Goal: Information Seeking & Learning: Learn about a topic

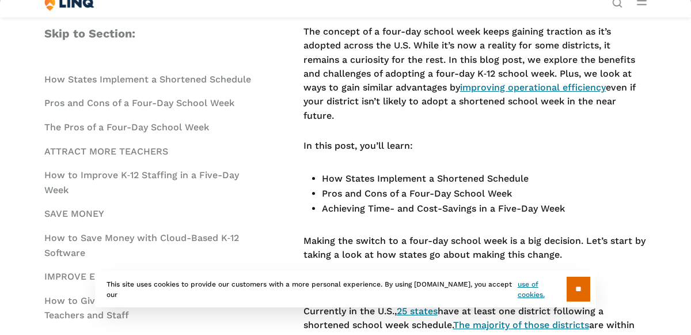
click at [389, 142] on p "In this post, you’ll learn:" at bounding box center [475, 146] width 343 height 14
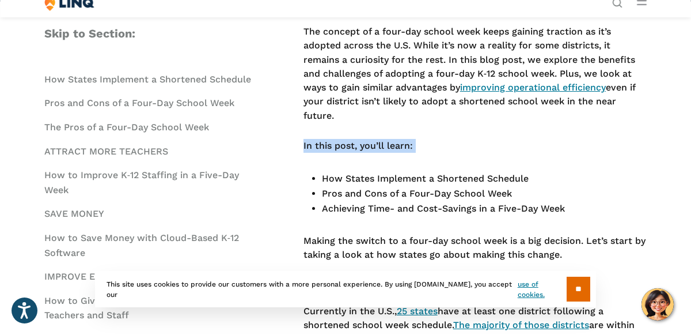
click at [389, 142] on p "In this post, you’ll learn:" at bounding box center [475, 146] width 343 height 14
click at [420, 247] on p "Making the switch to a four-day school week is a big decision. Let’s start by t…" at bounding box center [475, 248] width 343 height 28
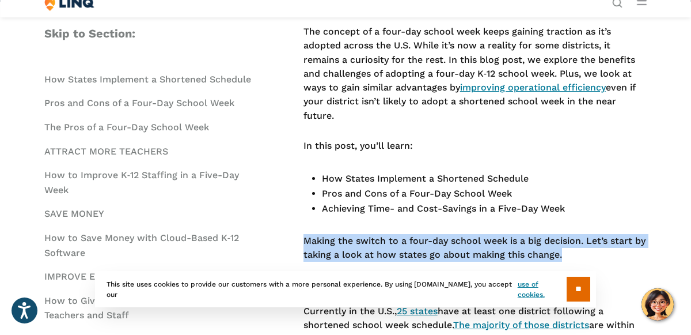
click at [420, 247] on p "Making the switch to a four-day school week is a big decision. Let’s start by t…" at bounding box center [475, 248] width 343 height 28
